Goal: Navigation & Orientation: Find specific page/section

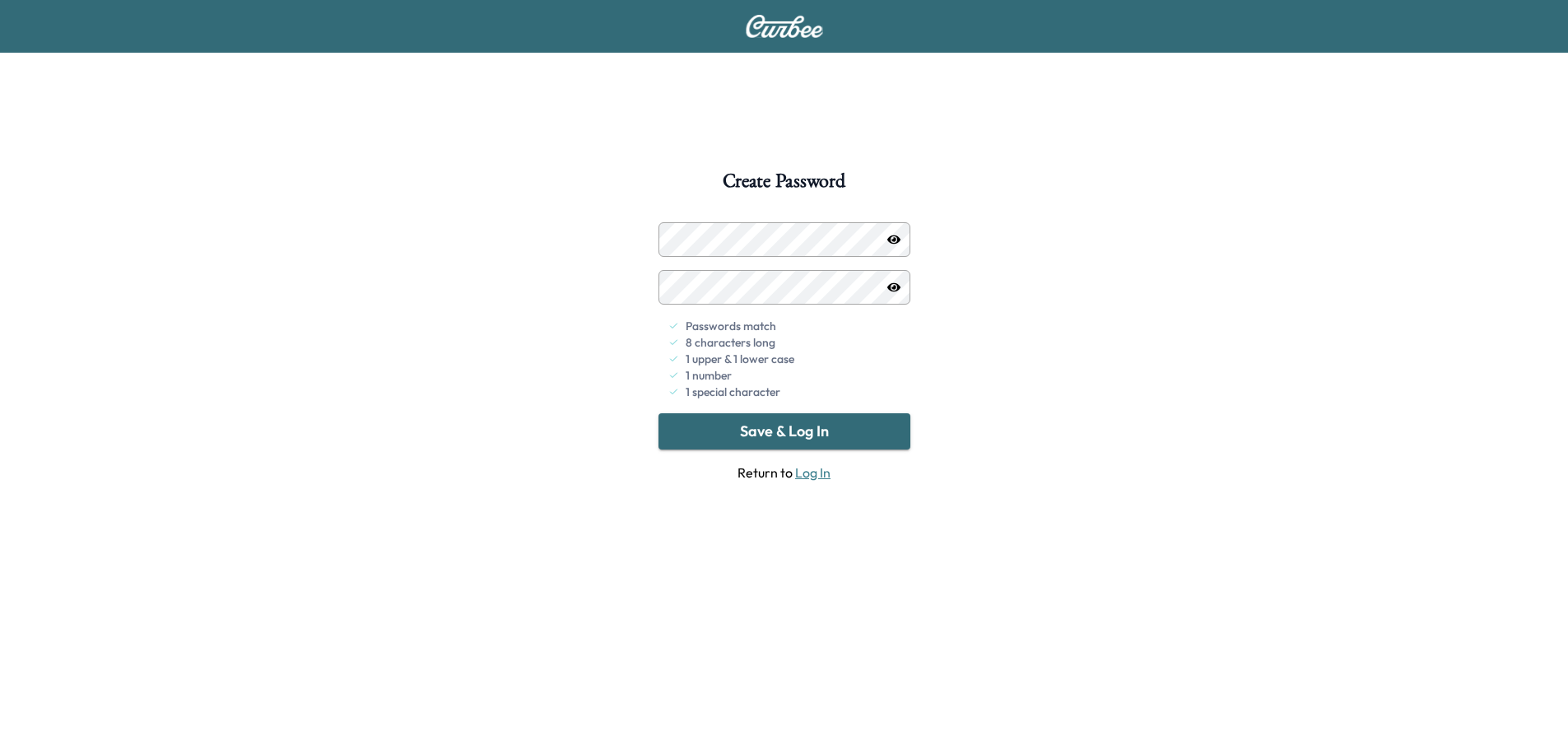
click at [815, 438] on button "Save & Log In" at bounding box center [784, 431] width 252 height 36
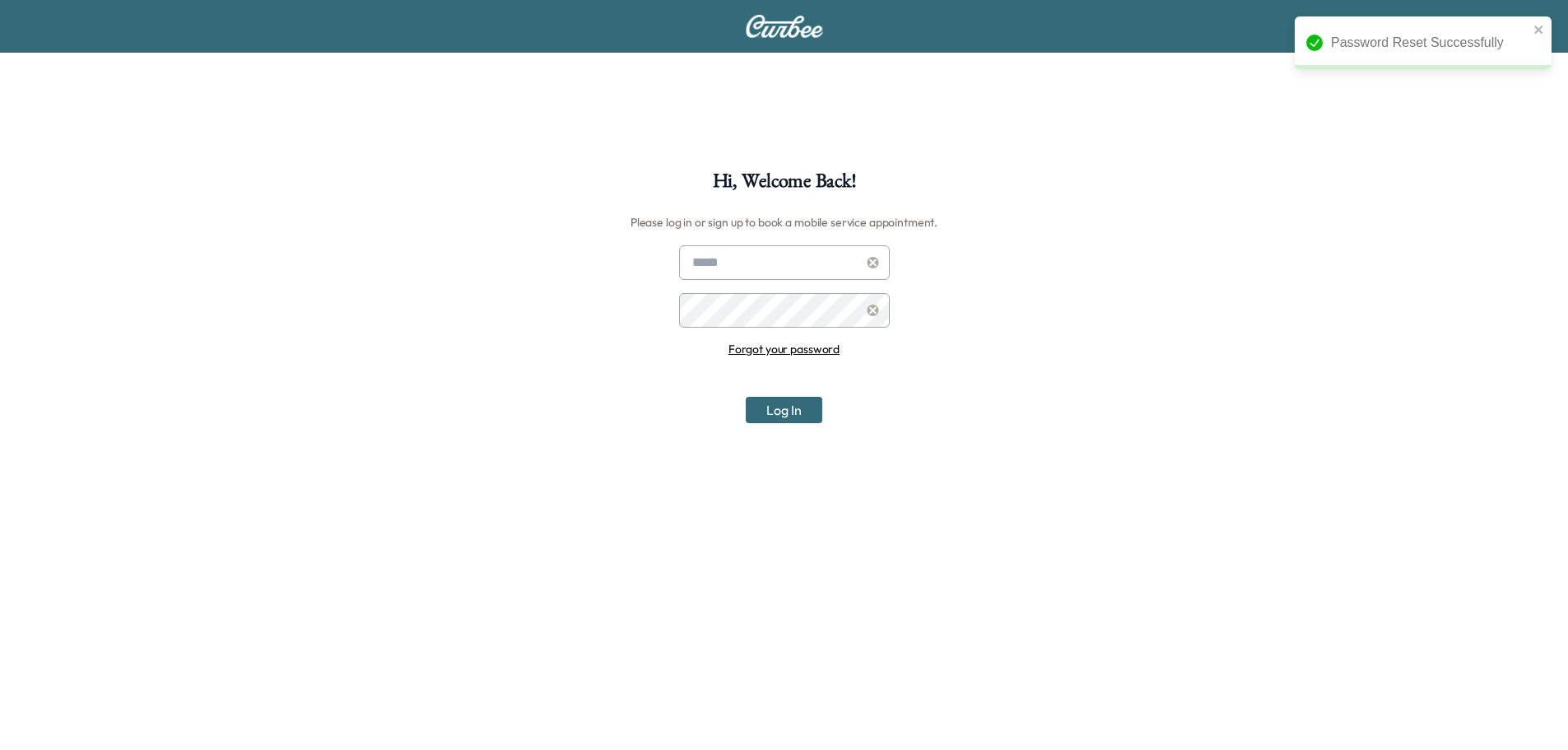
click at [730, 260] on input "text" at bounding box center [784, 263] width 211 height 35
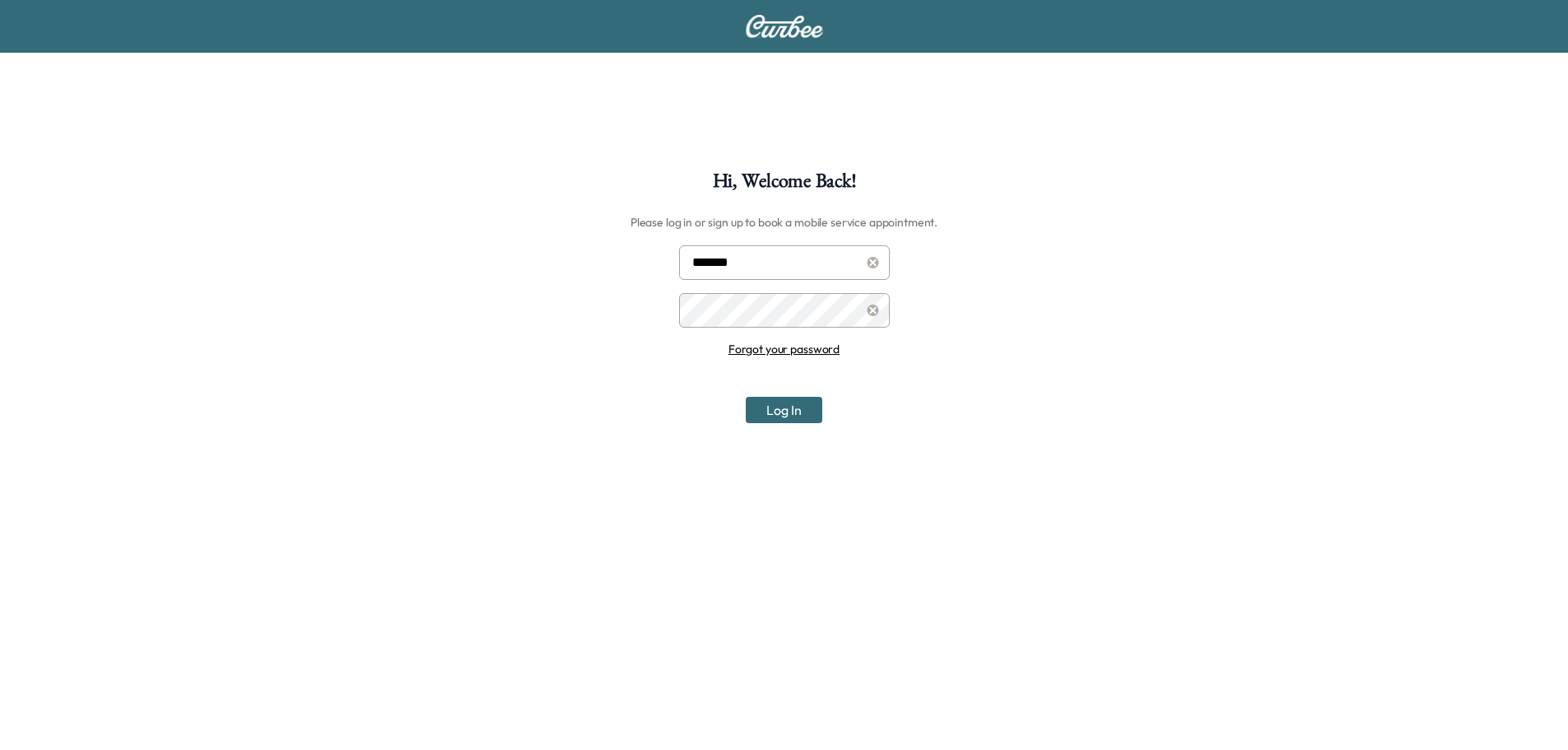
click at [845, 274] on input "*******" at bounding box center [784, 263] width 211 height 35
type input "**********"
click at [746, 397] on button "Log In" at bounding box center [784, 410] width 77 height 26
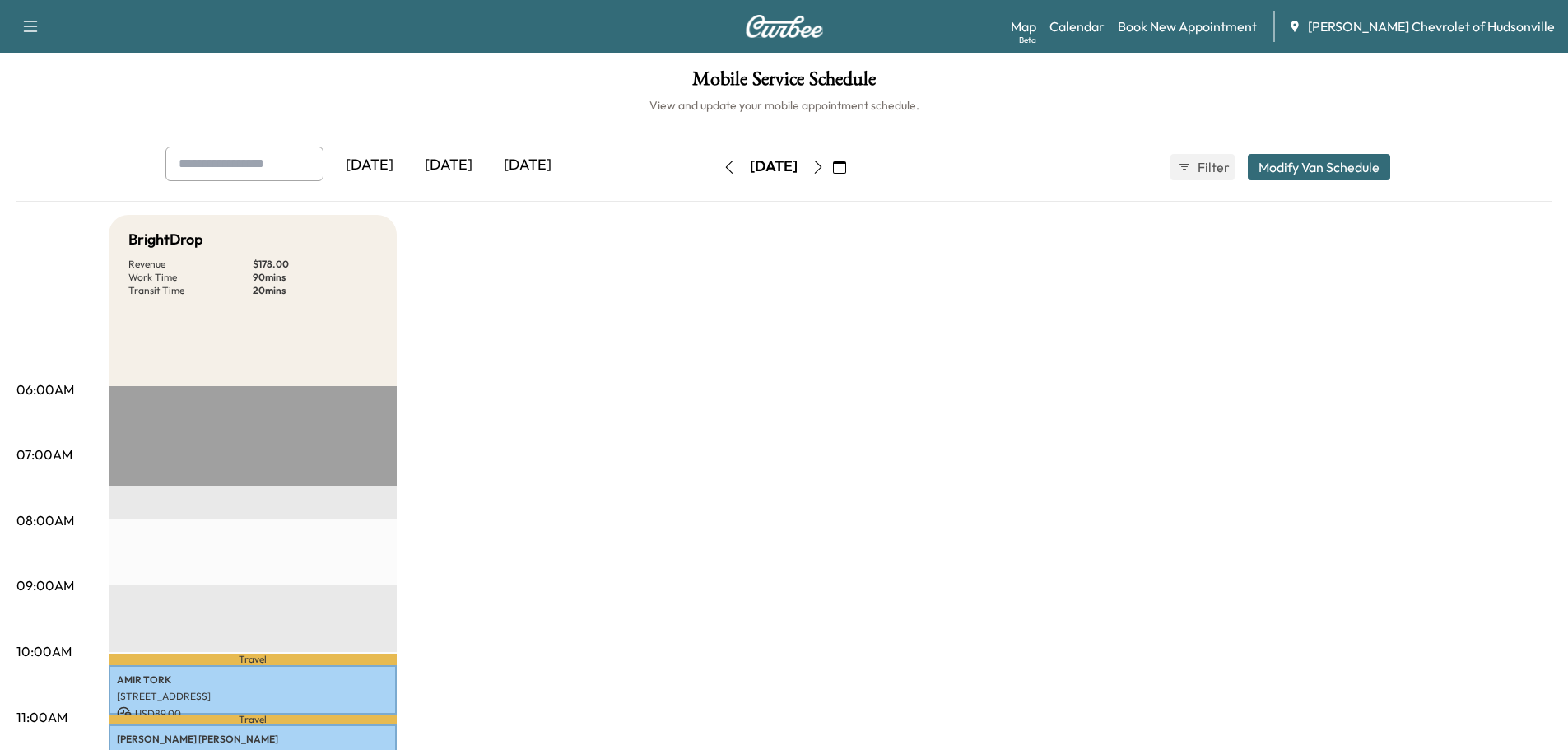
drag, startPoint x: 1381, startPoint y: 1, endPoint x: 784, endPoint y: 244, distance: 644.6
click at [537, 160] on div "[DATE]" at bounding box center [528, 165] width 79 height 38
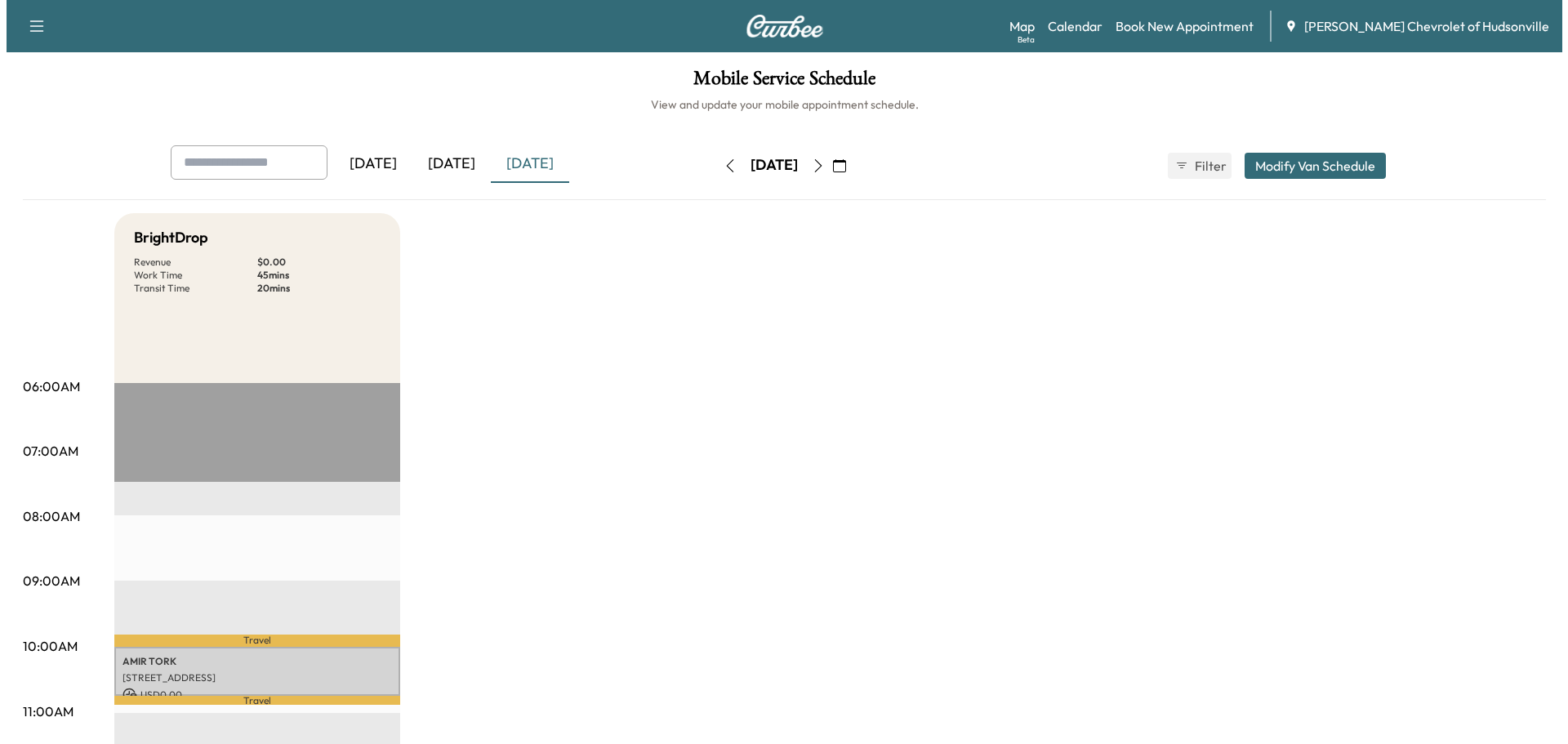
scroll to position [163, 0]
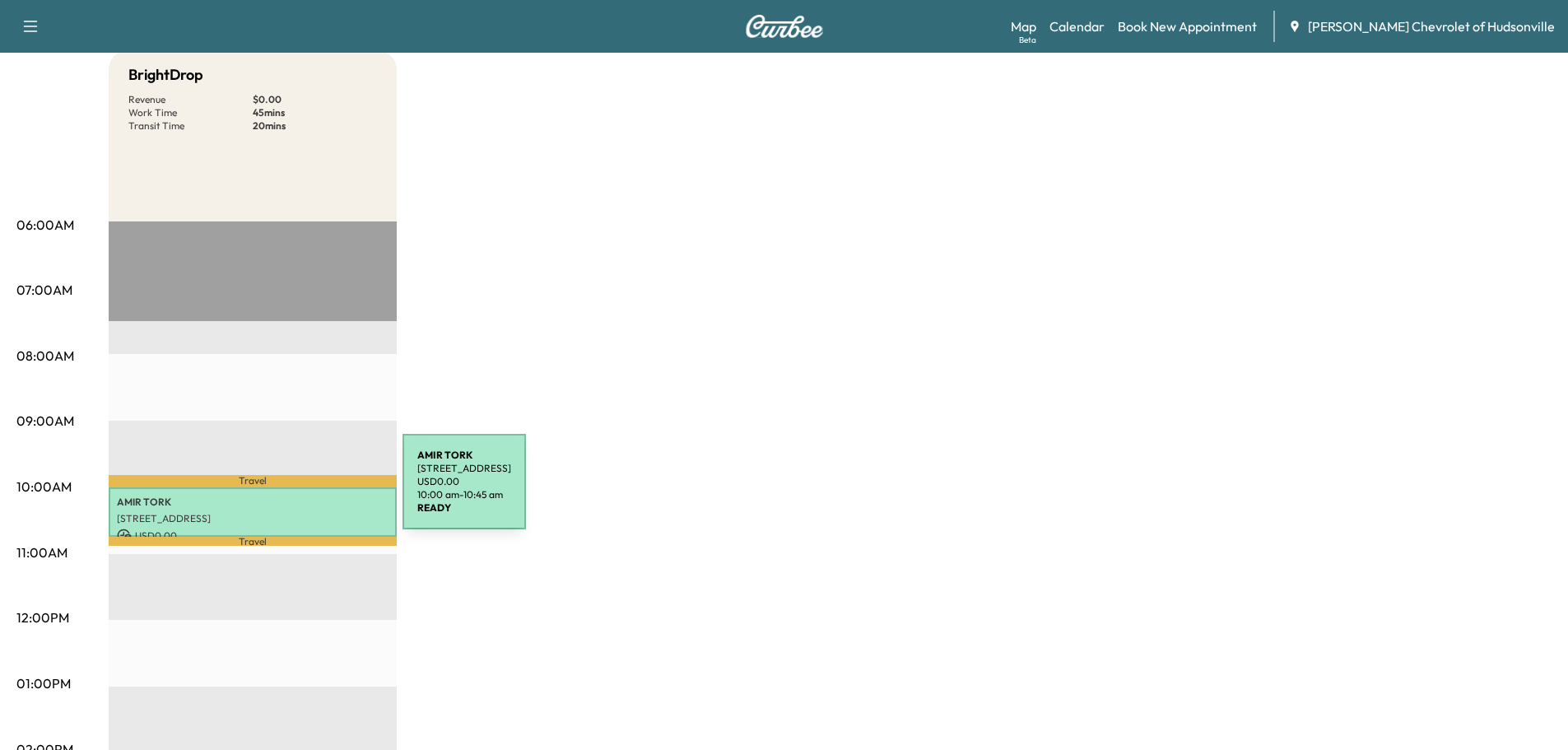
click at [279, 495] on p "[PERSON_NAME]" at bounding box center [253, 502] width 271 height 14
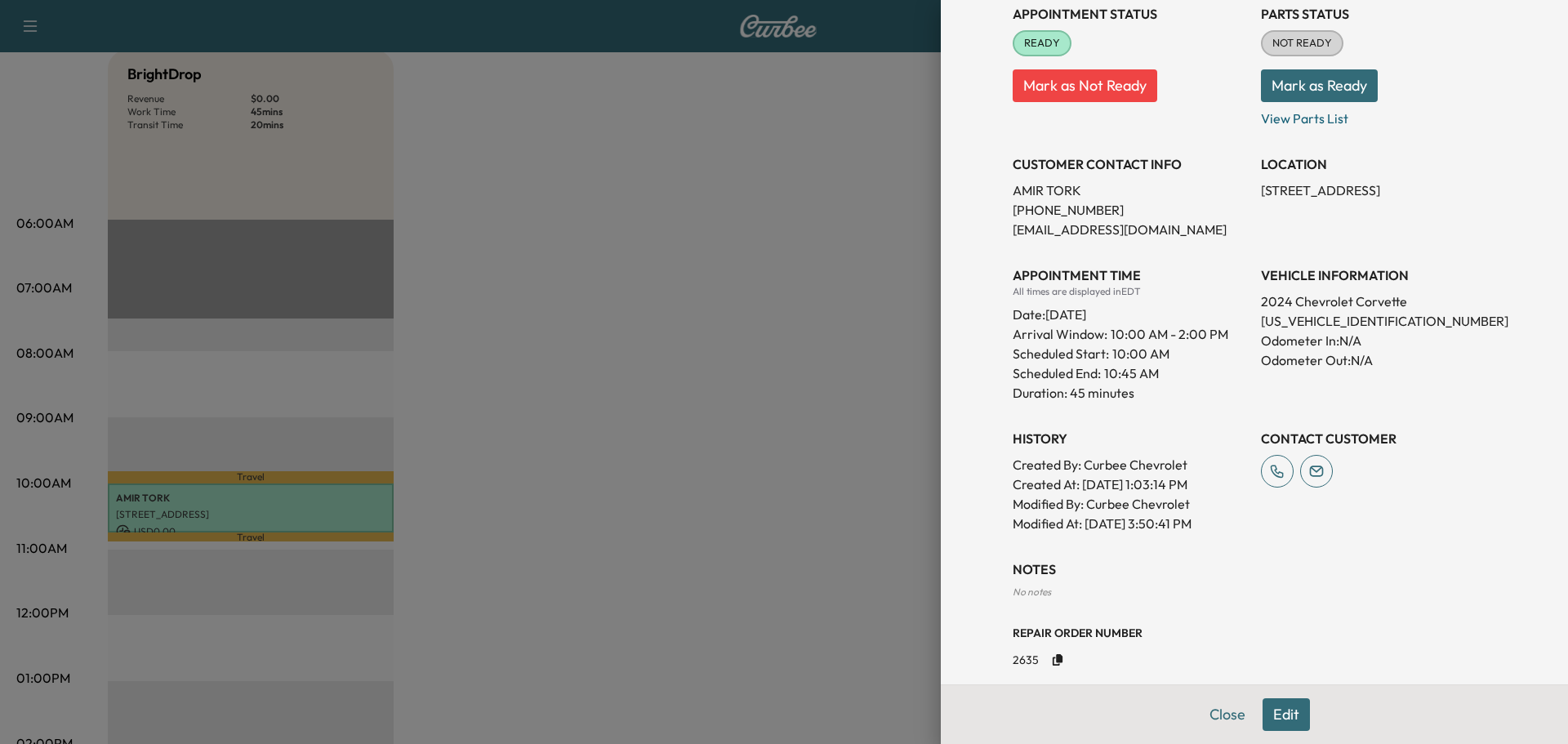
scroll to position [221, 0]
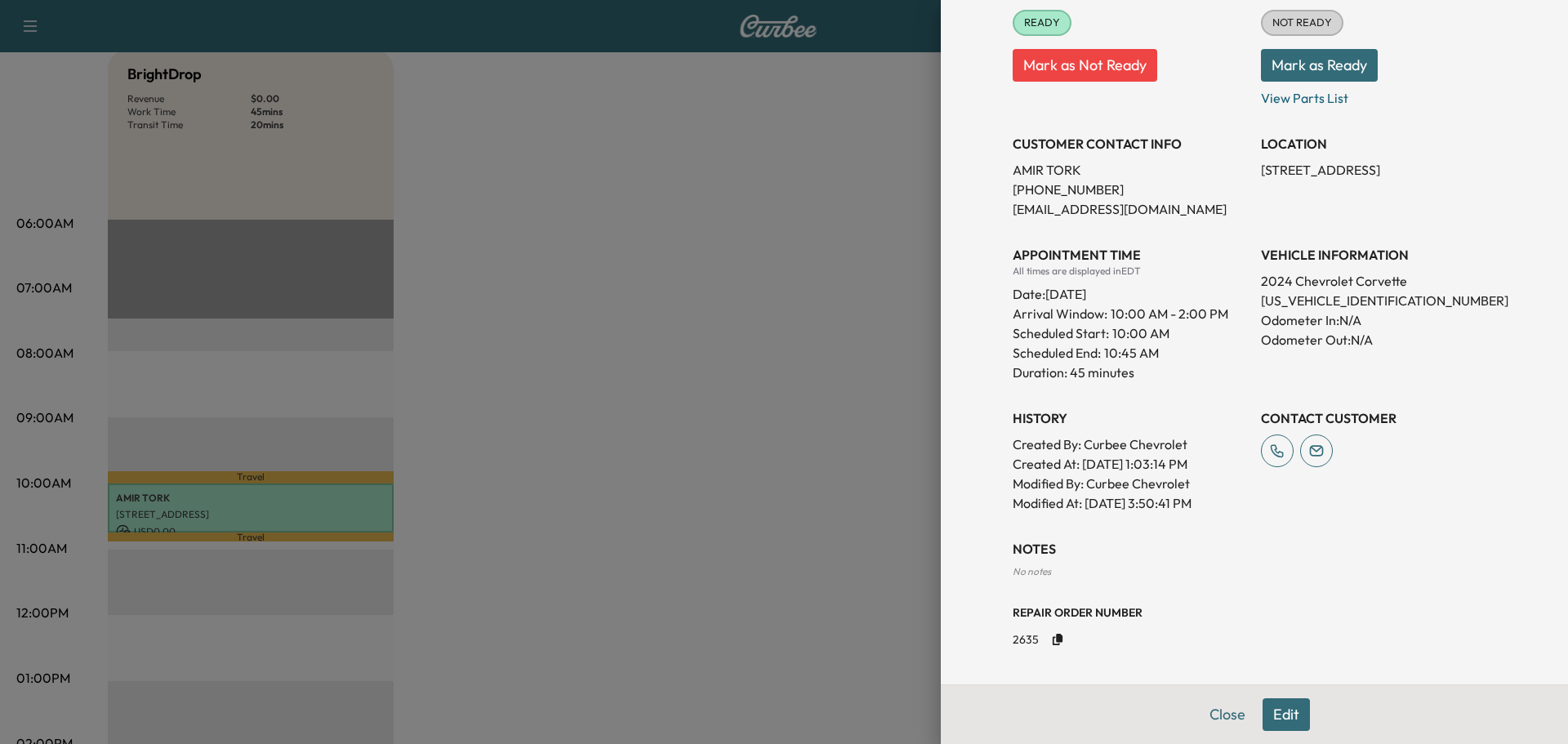
click at [1051, 633] on button "Copy to clipboard" at bounding box center [1058, 639] width 24 height 24
click at [1539, 30] on icon "close" at bounding box center [1538, 29] width 8 height 8
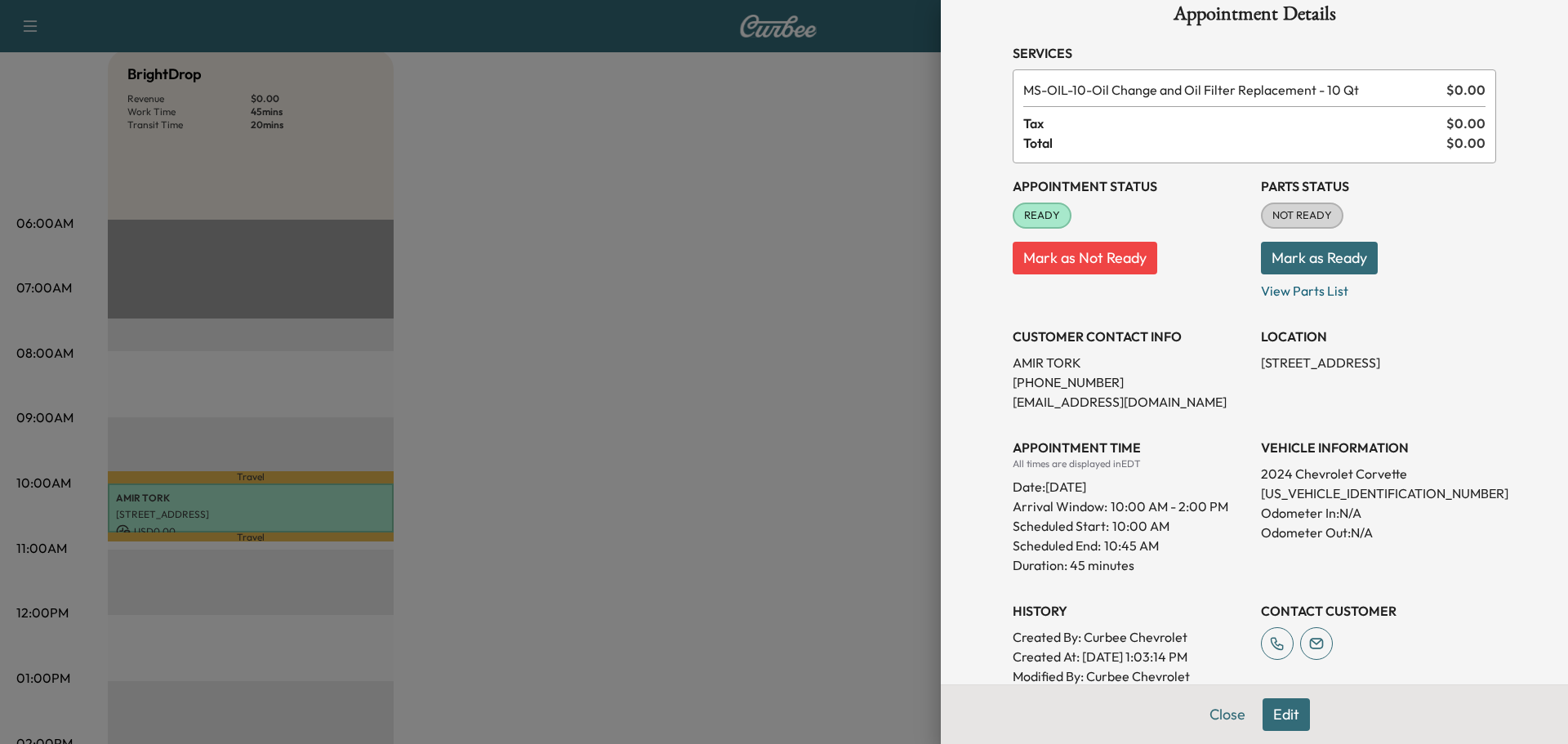
scroll to position [0, 0]
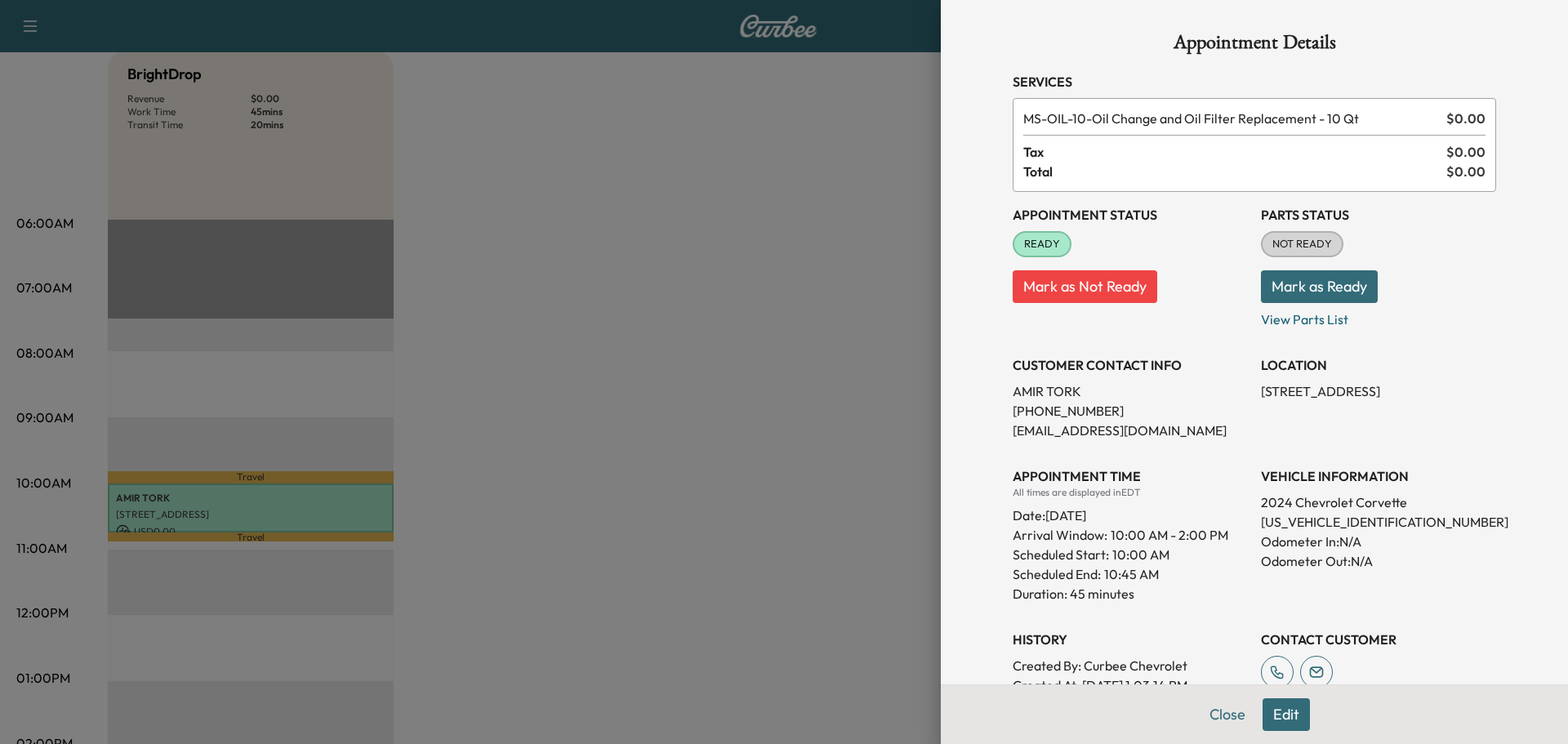
click at [1324, 292] on button "Mark as Ready" at bounding box center [1319, 286] width 116 height 33
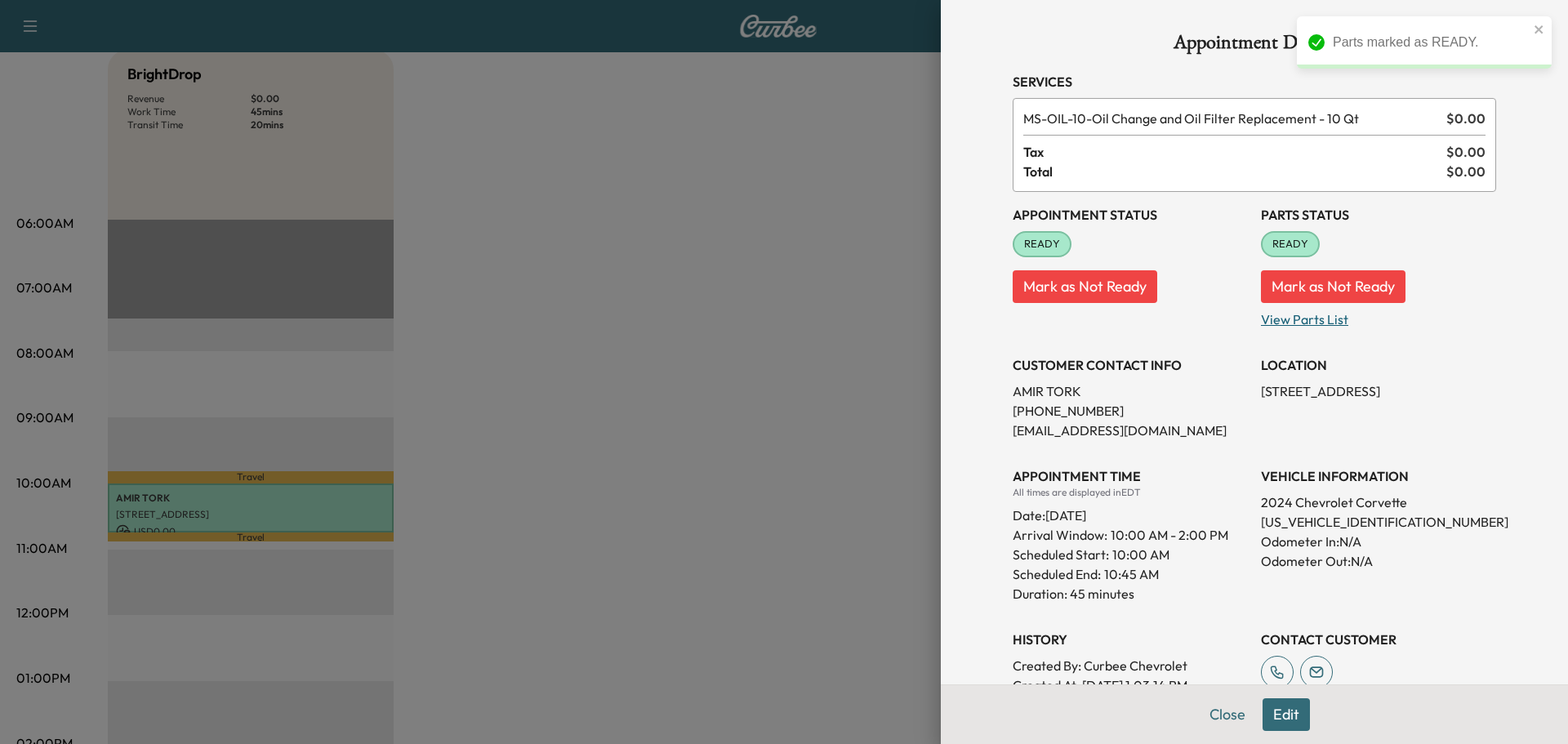
click at [1310, 323] on p "View Parts List" at bounding box center [1379, 315] width 236 height 26
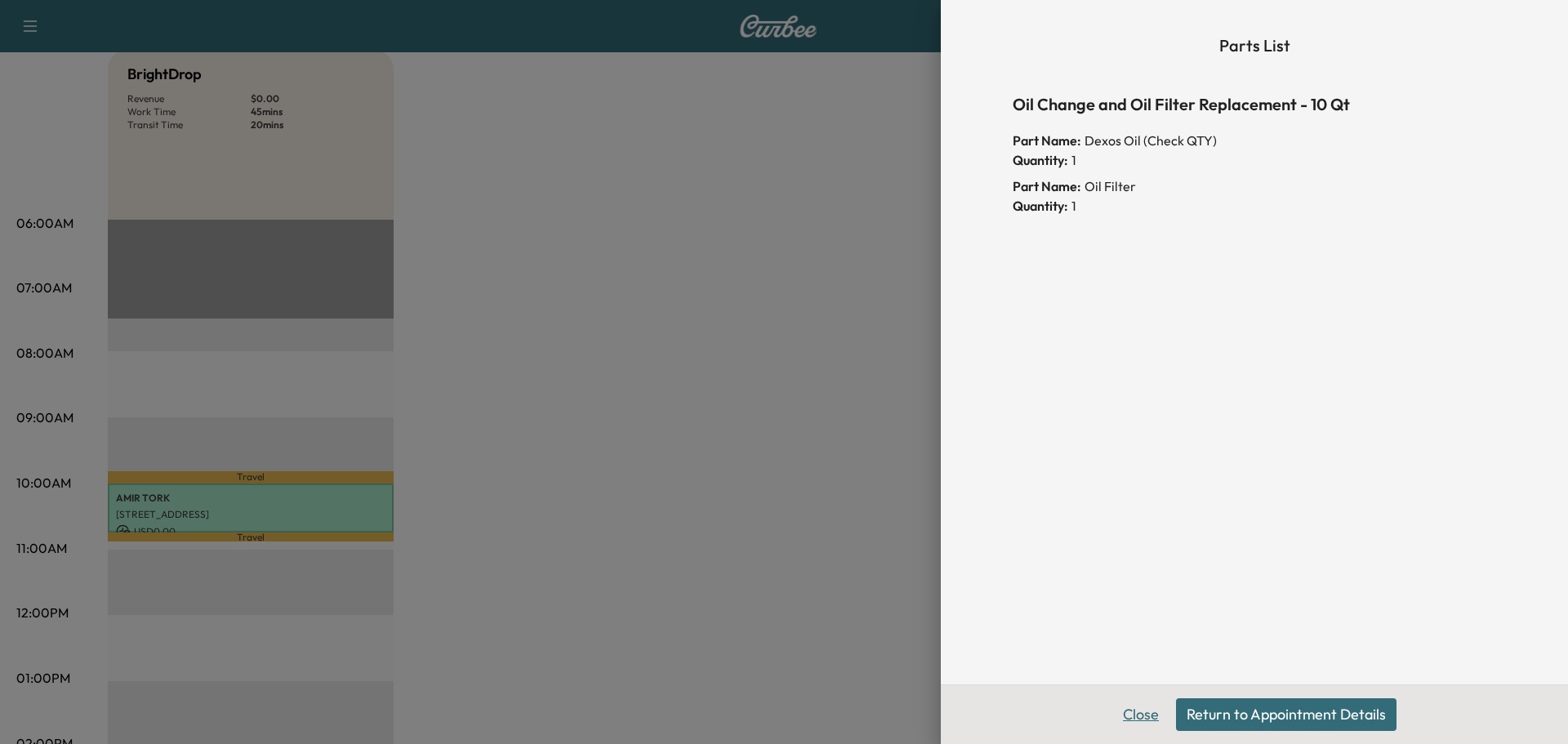
click at [1144, 717] on button "Close" at bounding box center [1140, 714] width 57 height 33
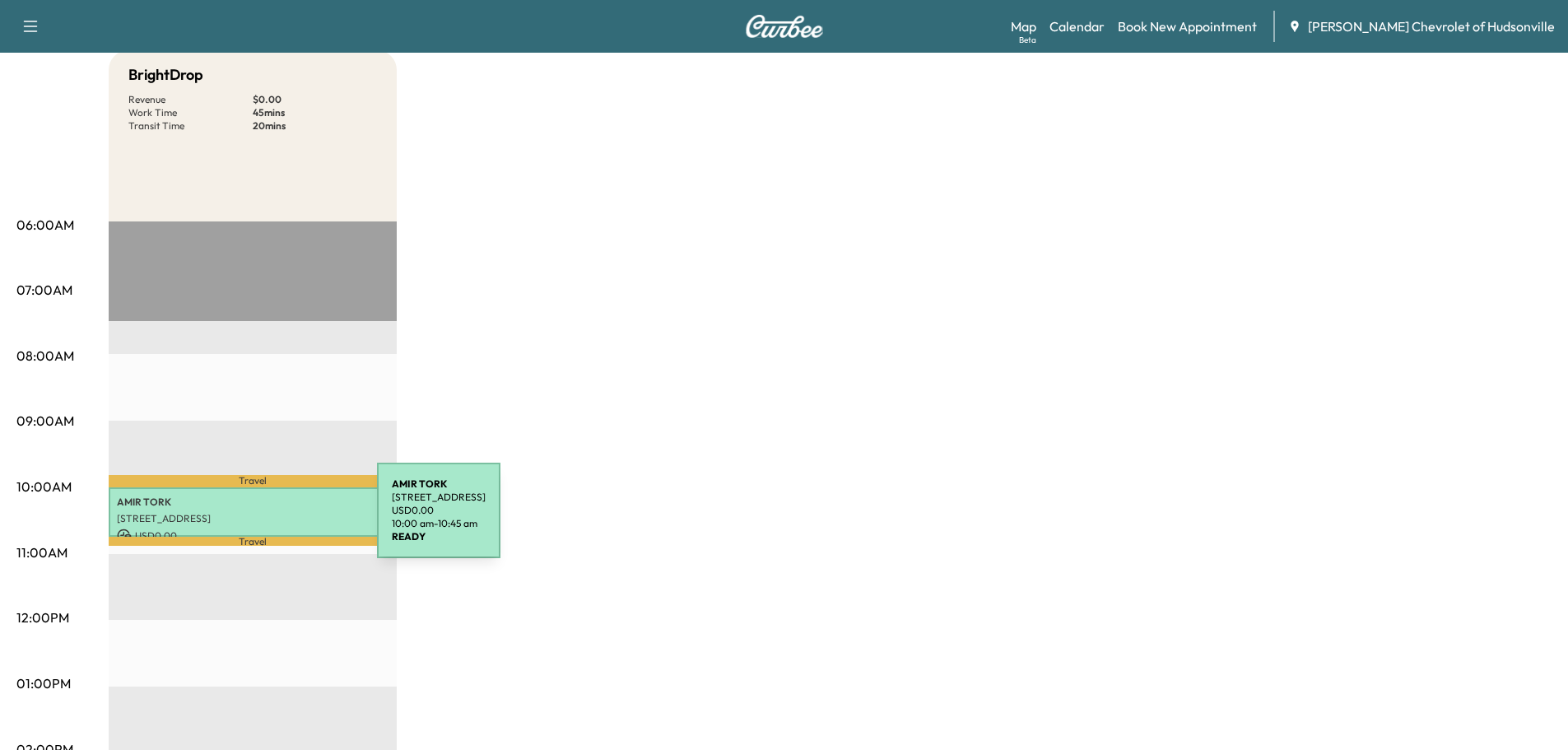
click at [254, 520] on p "[STREET_ADDRESS]" at bounding box center [253, 518] width 271 height 14
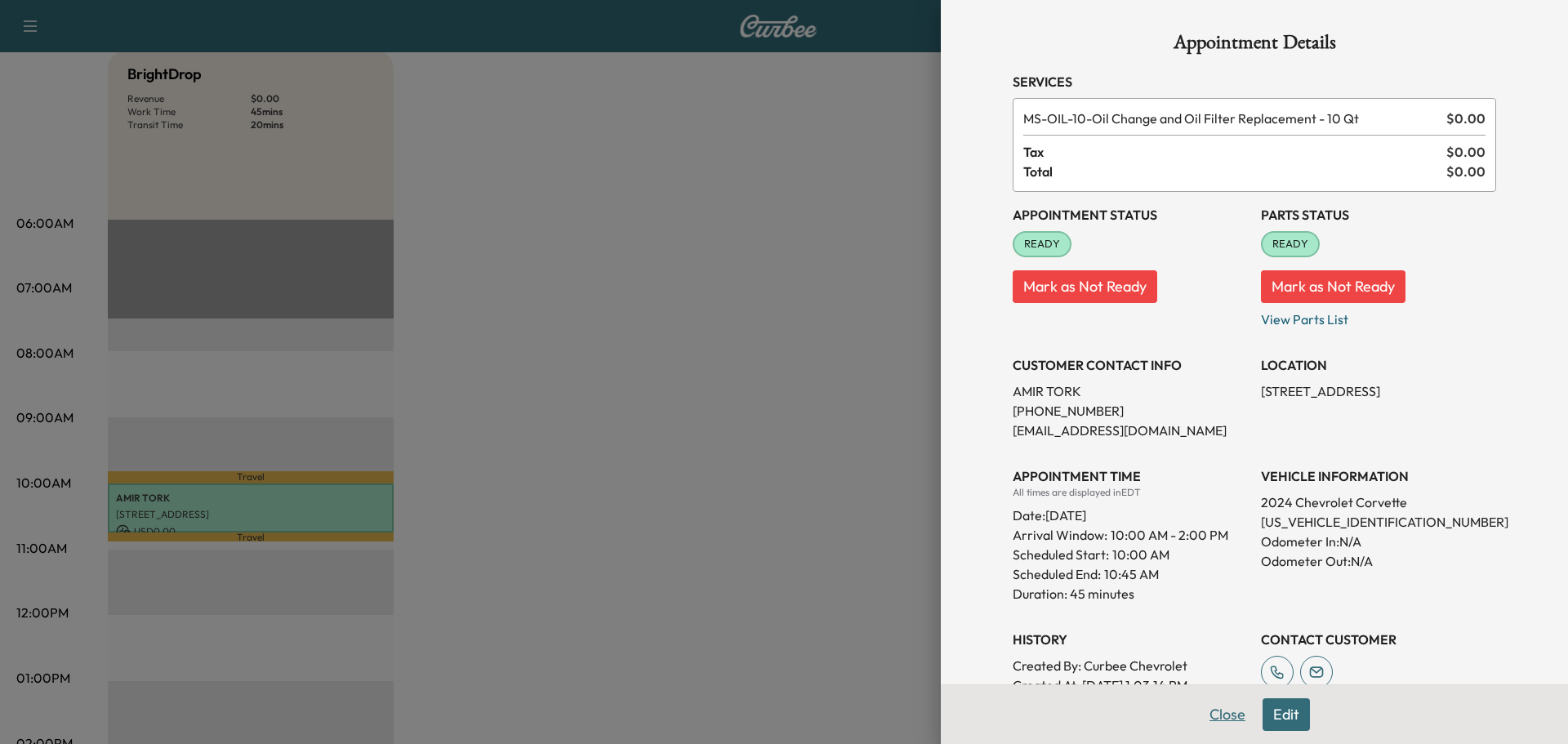
click at [1226, 715] on button "Close" at bounding box center [1227, 714] width 57 height 33
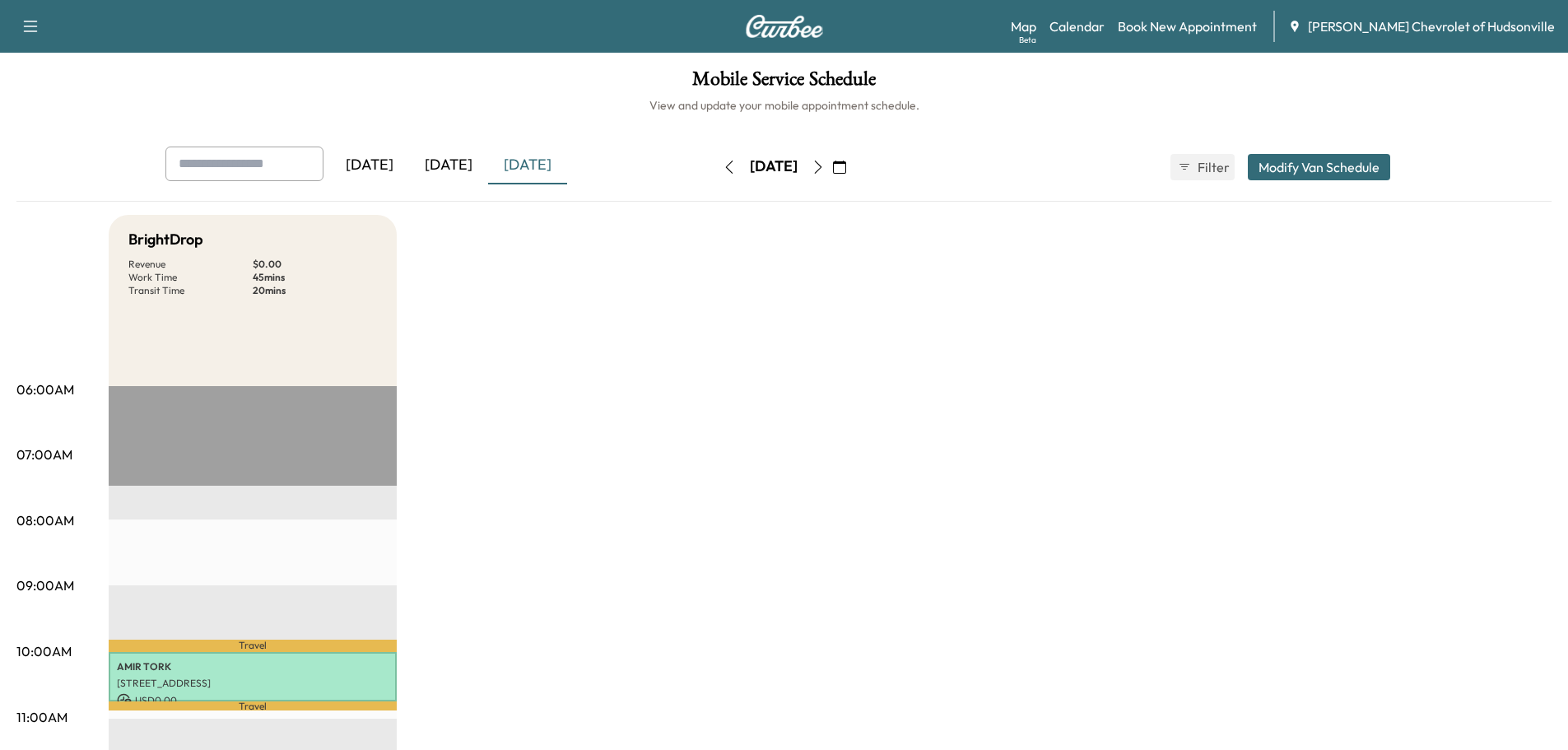
click at [1035, 31] on div "Support Log Out Map Beta Calendar Book New Appointment [PERSON_NAME] Chevrolet …" at bounding box center [784, 26] width 1568 height 52
click at [1036, 28] on link "Map Beta" at bounding box center [1023, 26] width 25 height 19
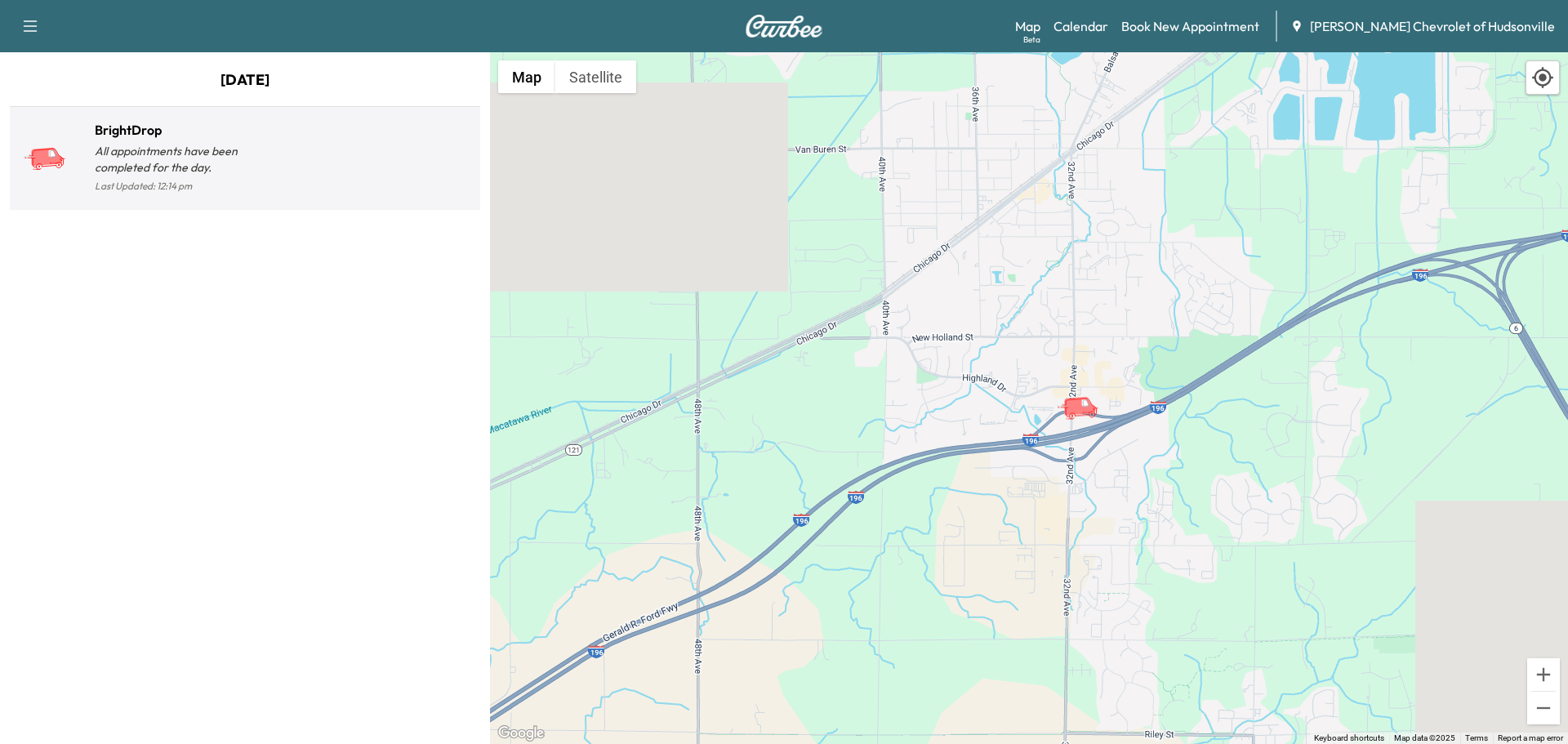
click at [221, 172] on p "All appointments have been completed for the day." at bounding box center [170, 160] width 150 height 33
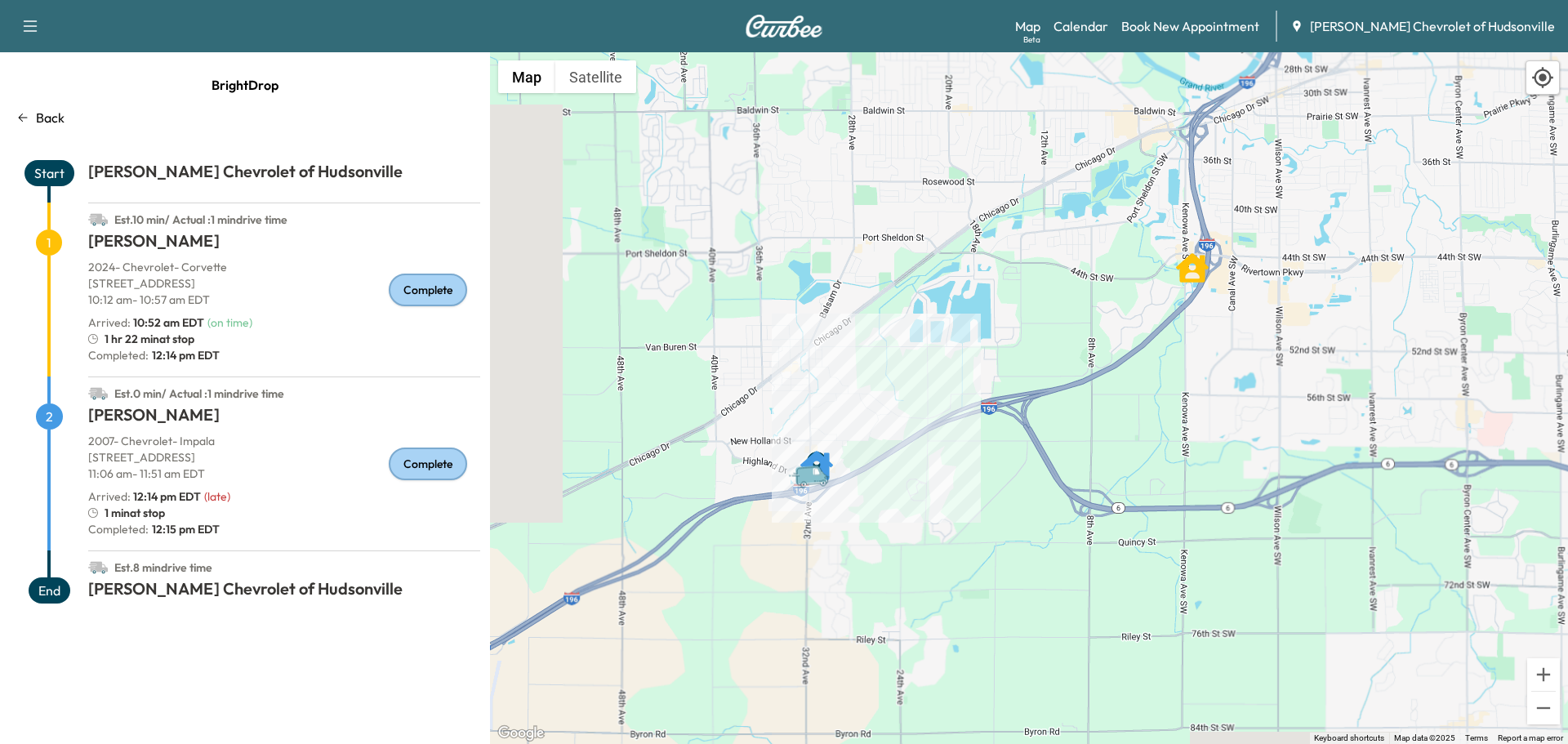
drag, startPoint x: 1268, startPoint y: 210, endPoint x: 1067, endPoint y: 335, distance: 236.7
click at [1176, 285] on icon "AMIR TORK" at bounding box center [1192, 268] width 33 height 33
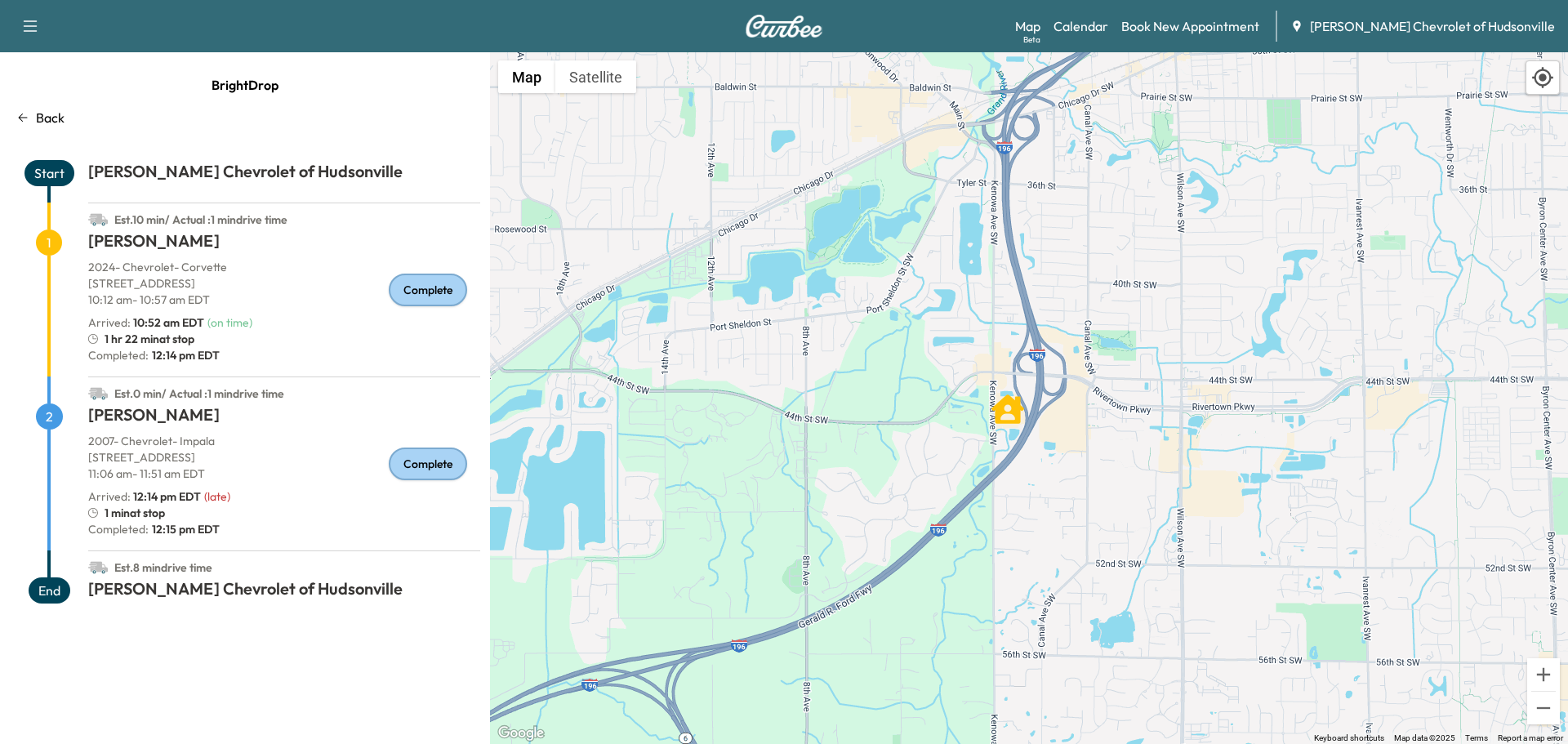
drag, startPoint x: 897, startPoint y: 405, endPoint x: 1132, endPoint y: 341, distance: 243.6
click at [1118, 339] on div "To activate drag with keyboard, press Alt + Enter. Once in keyboard drag state,…" at bounding box center [1030, 398] width 1079 height 692
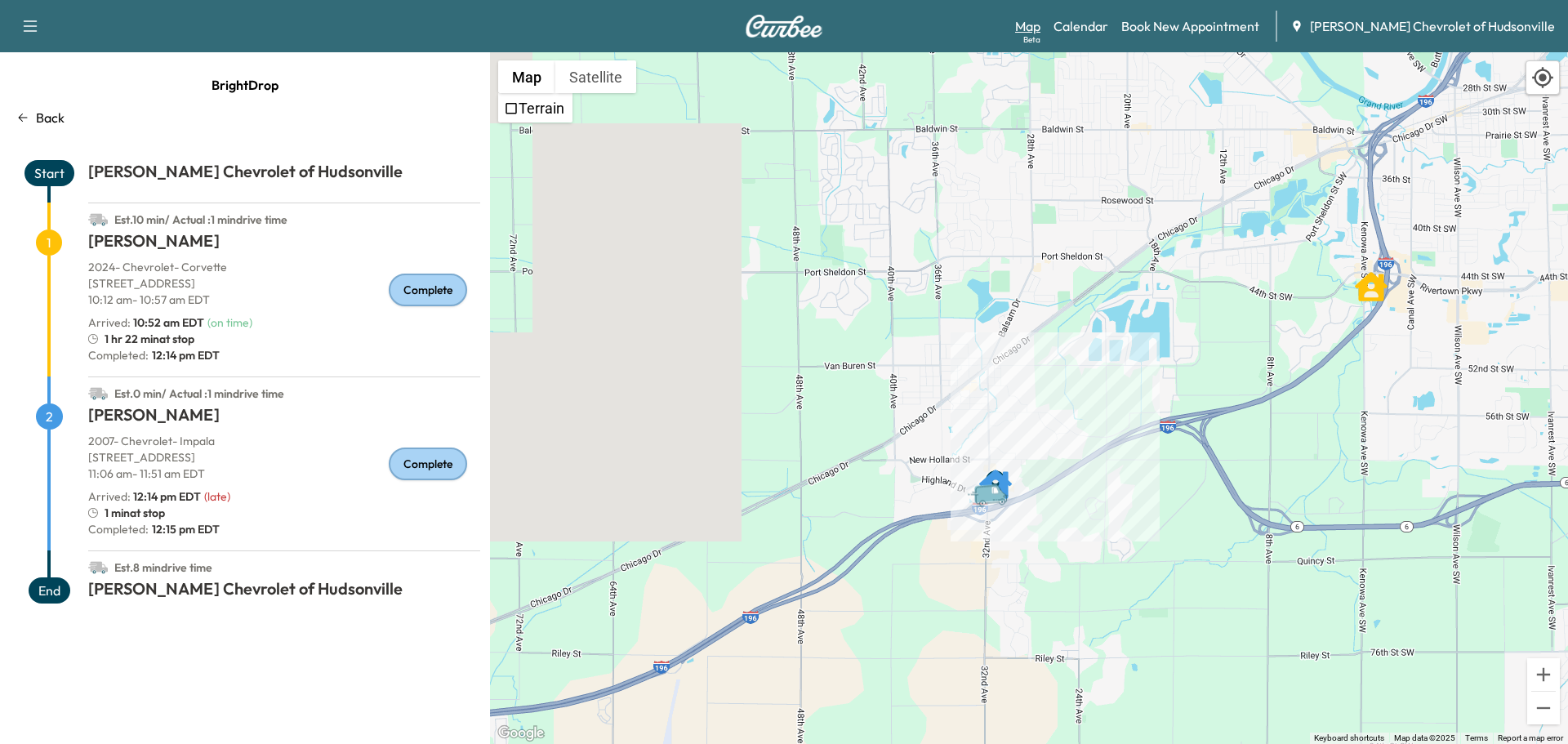
click at [1040, 30] on link "Map Beta" at bounding box center [1028, 26] width 25 height 19
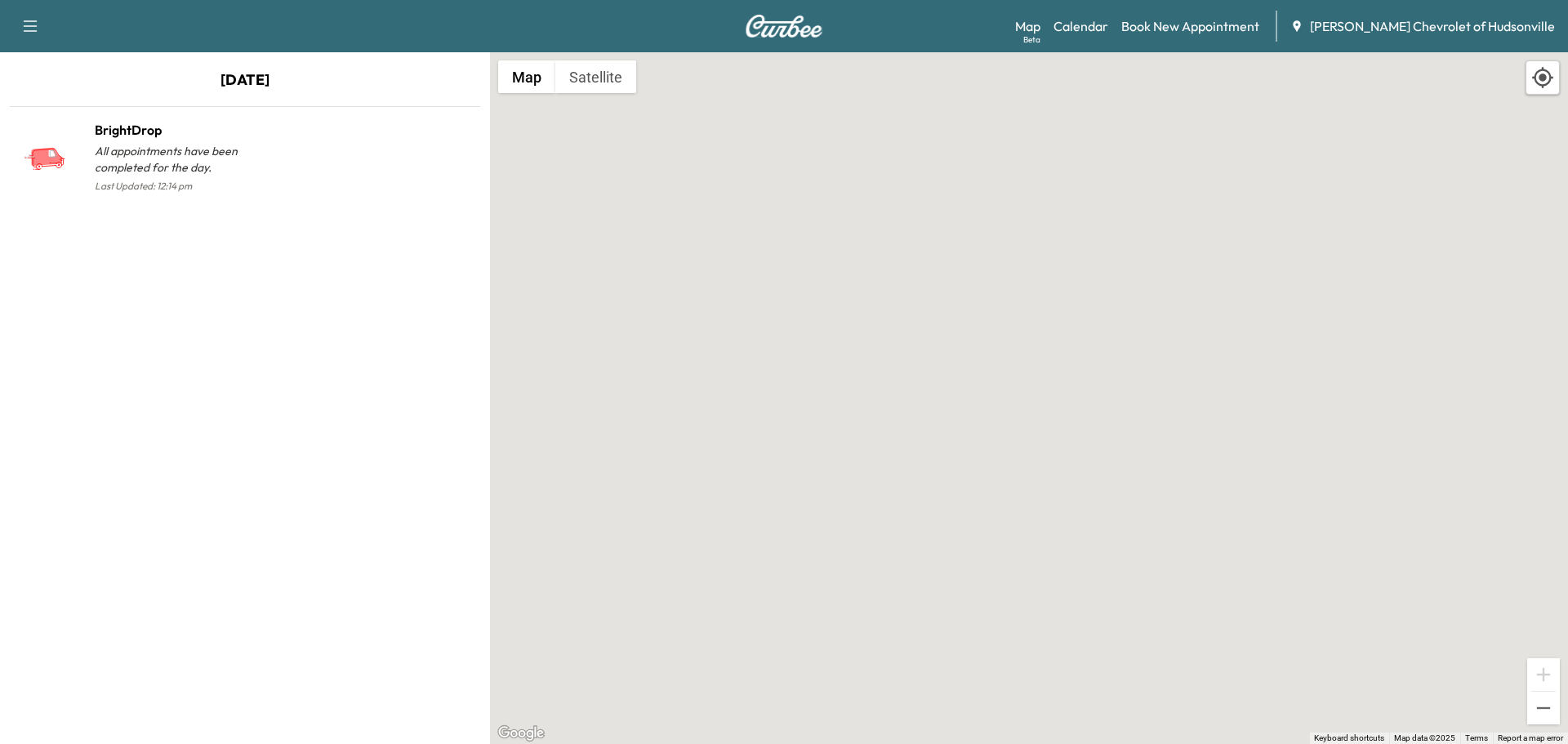
click at [29, 11] on div "Support Log Out Map Beta Calendar Book New Appointment [PERSON_NAME] Chevrolet …" at bounding box center [784, 26] width 1568 height 52
click at [27, 31] on icon "button" at bounding box center [31, 26] width 13 height 12
drag, startPoint x: 404, startPoint y: 299, endPoint x: 410, endPoint y: 284, distance: 16.2
click at [407, 295] on div "[DATE] BrightDrop All appointments have been completed for the day. Last Update…" at bounding box center [245, 398] width 490 height 692
